Goal: Task Accomplishment & Management: Manage account settings

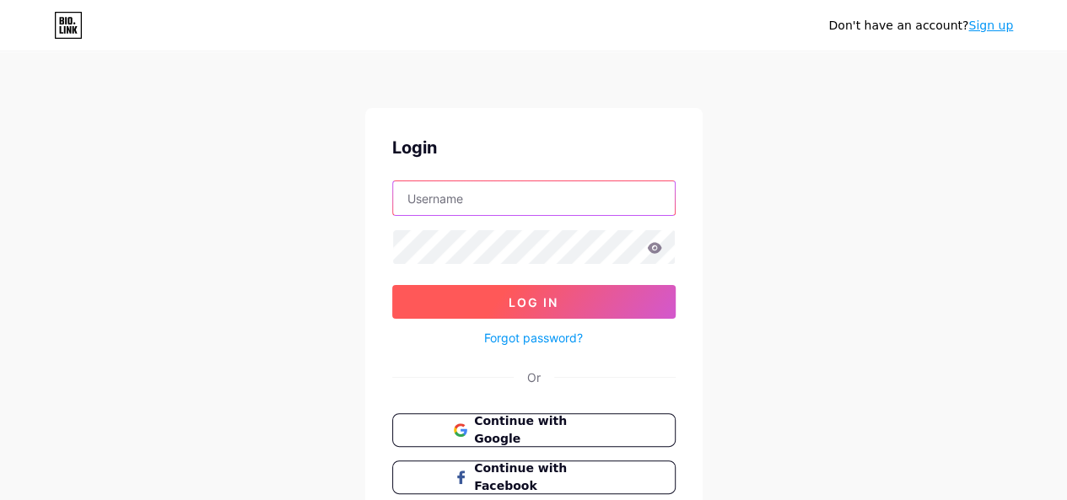
type input "[EMAIL_ADDRESS][DOMAIN_NAME]"
click at [553, 311] on button "Log In" at bounding box center [533, 302] width 283 height 34
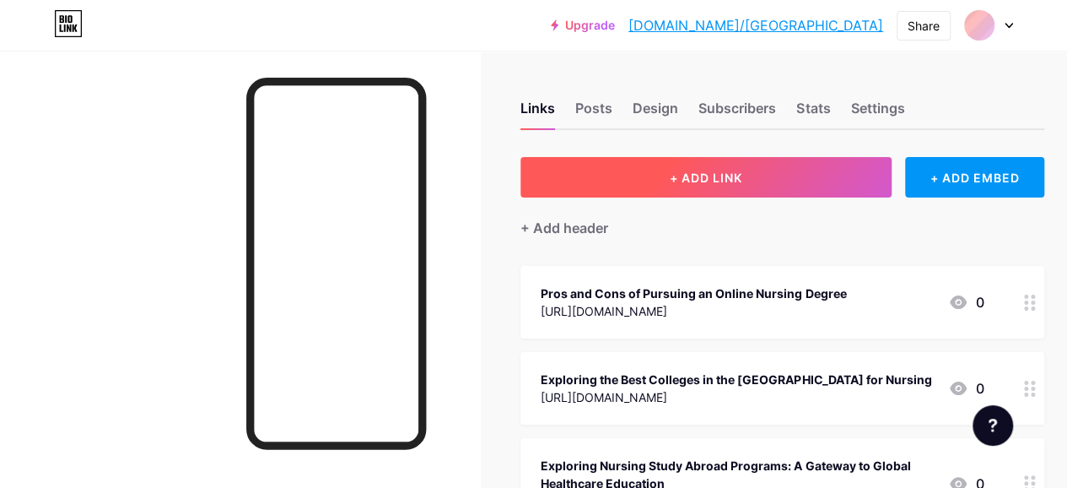
click at [666, 162] on button "+ ADD LINK" at bounding box center [706, 177] width 371 height 40
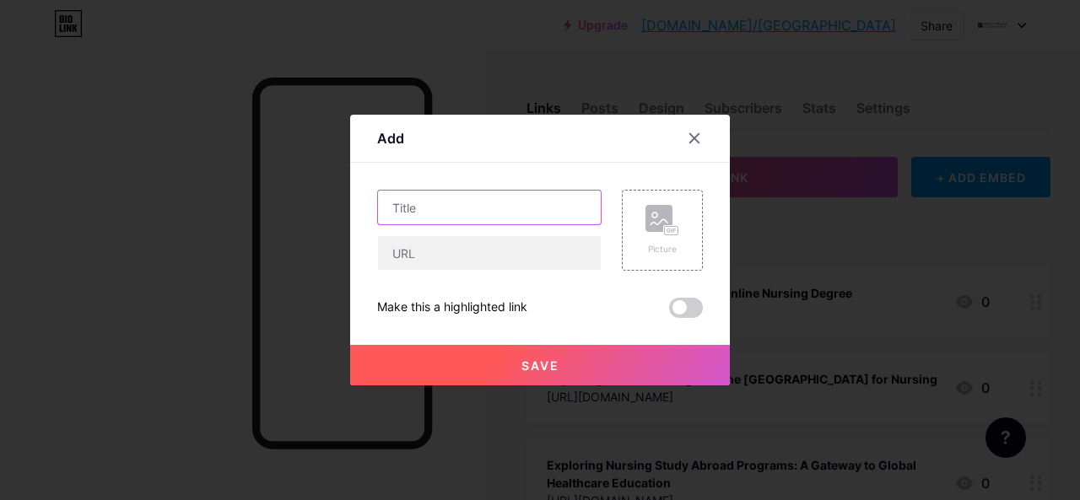
click at [477, 213] on input "text" at bounding box center [489, 208] width 223 height 34
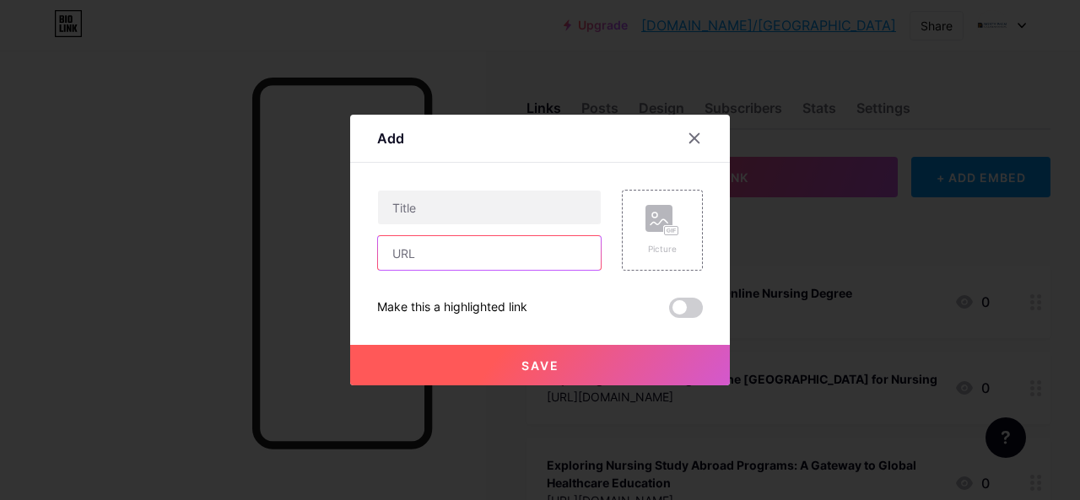
click at [456, 258] on input "text" at bounding box center [489, 253] width 223 height 34
paste input "[URL][DOMAIN_NAME]"
type input "[URL][DOMAIN_NAME]"
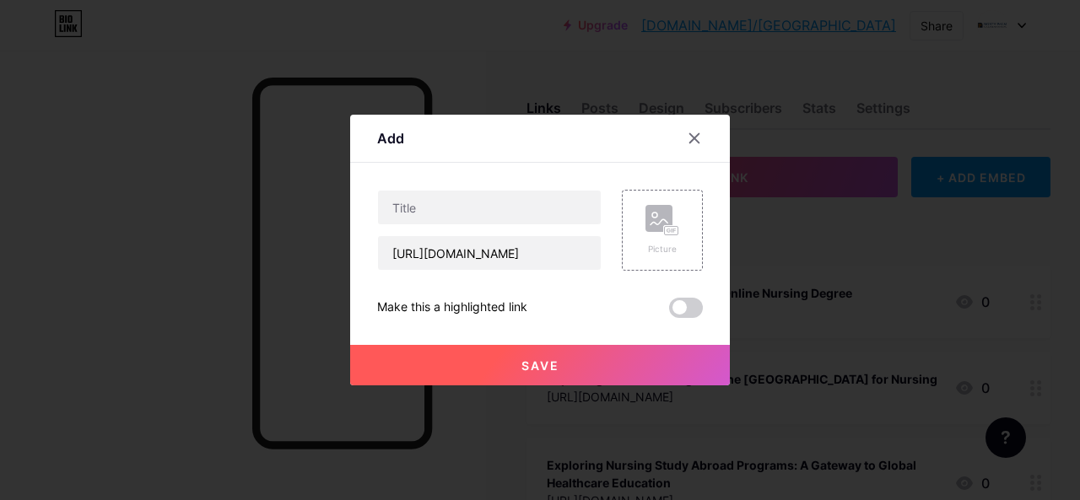
click at [480, 226] on div "[URL][DOMAIN_NAME]" at bounding box center [489, 230] width 224 height 81
click at [469, 197] on input "text" at bounding box center [489, 208] width 223 height 34
paste input "Advanced Nursing Degrees to Accelerate Career Growth"
type input "Advanced Nursing Degrees to Accelerate Career Growth"
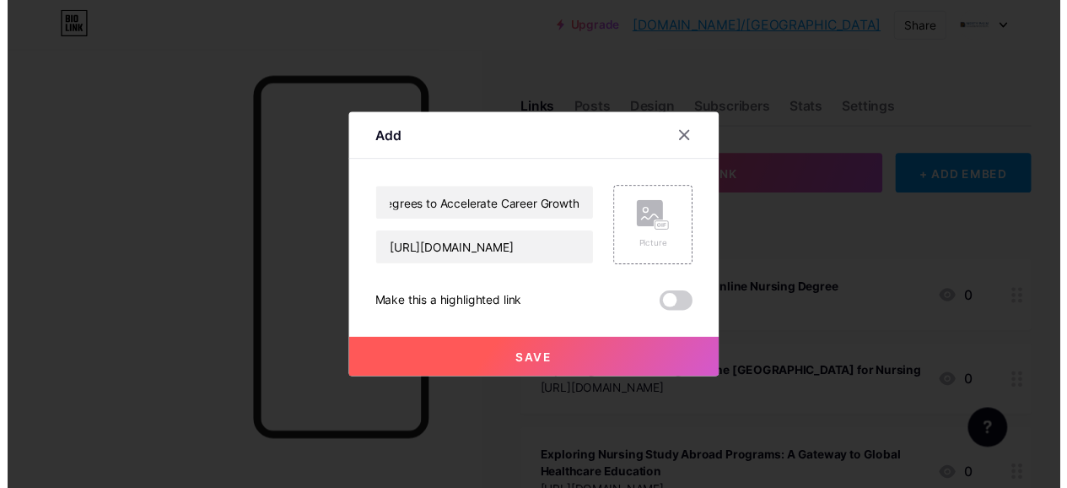
scroll to position [0, 0]
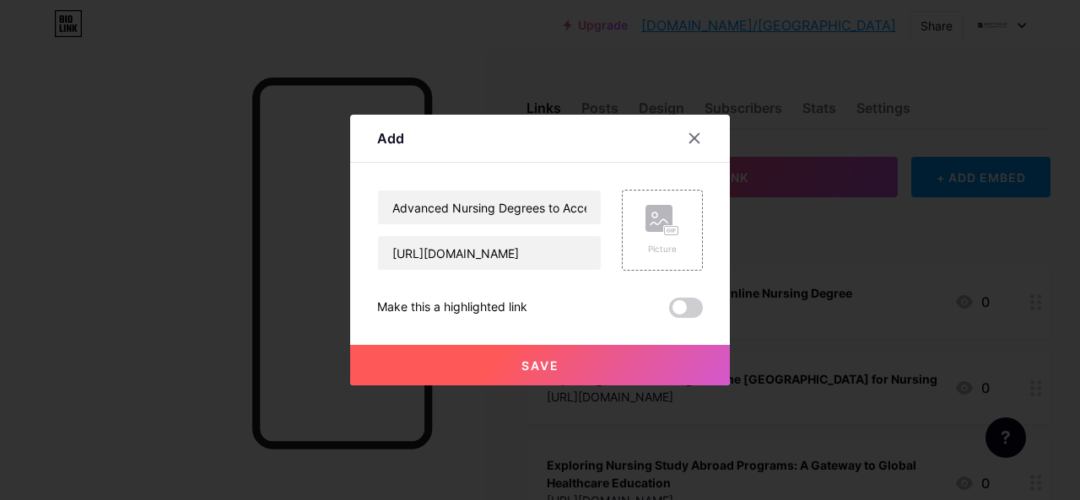
click at [602, 355] on button "Save" at bounding box center [540, 365] width 380 height 40
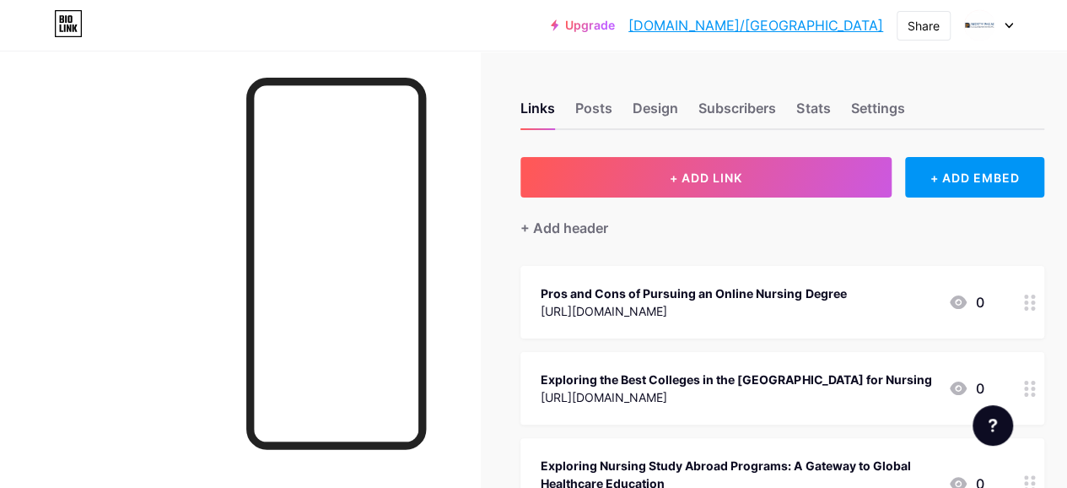
drag, startPoint x: 869, startPoint y: 35, endPoint x: 843, endPoint y: 104, distance: 74.0
drag, startPoint x: 843, startPoint y: 104, endPoint x: 925, endPoint y: 28, distance: 111.6
click at [925, 28] on div "Share" at bounding box center [924, 26] width 32 height 18
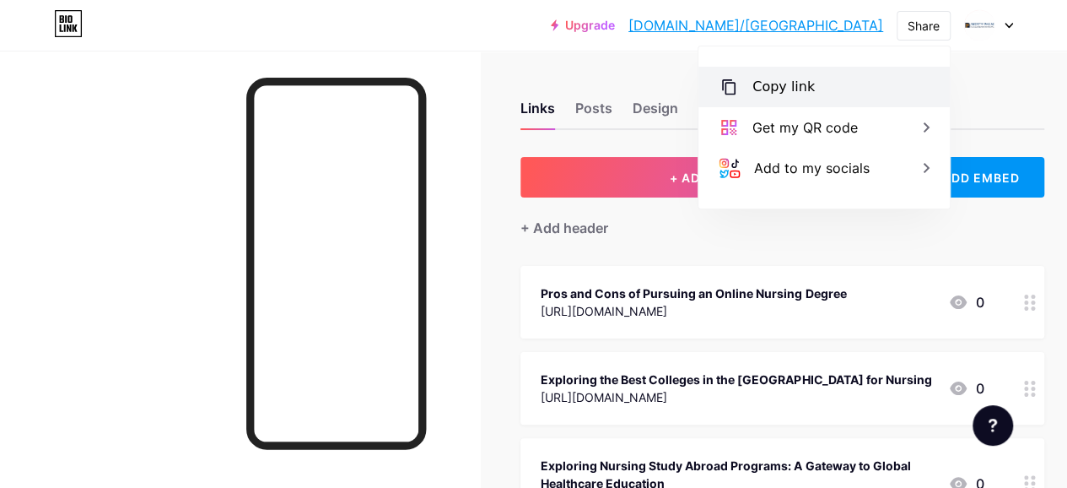
click at [788, 87] on div "Copy link" at bounding box center [784, 87] width 62 height 20
